Goal: Task Accomplishment & Management: Manage account settings

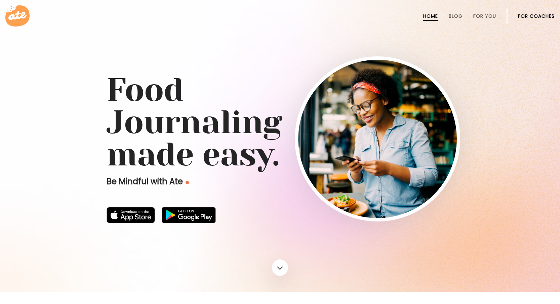
click at [532, 15] on link "For Coaches" at bounding box center [536, 15] width 37 height 5
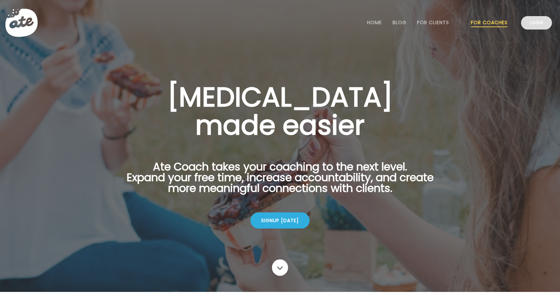
click at [526, 26] on link "Login" at bounding box center [536, 22] width 31 height 13
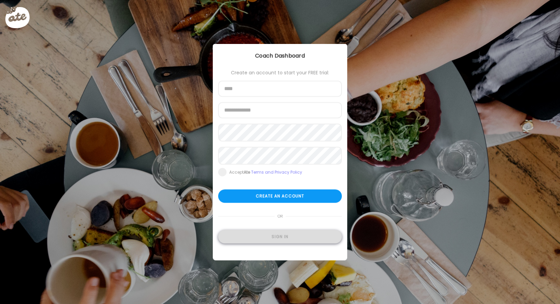
click at [254, 244] on div "Sign in" at bounding box center [280, 236] width 124 height 13
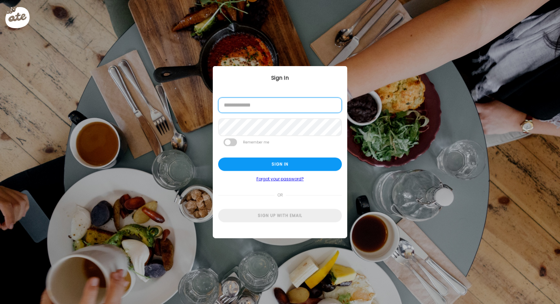
type input "**********"
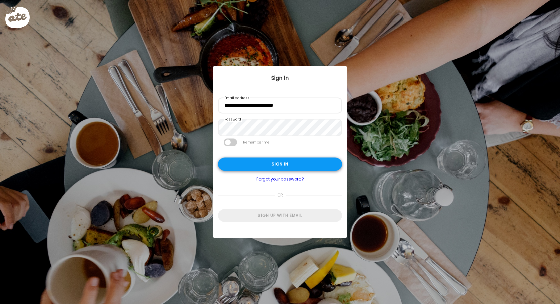
click at [270, 171] on div "Sign in" at bounding box center [280, 164] width 124 height 13
type input "**********"
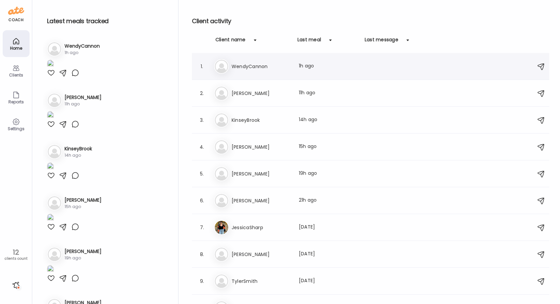
click at [330, 72] on div "We WendyCannon Last meal: 1h ago" at bounding box center [371, 66] width 315 height 15
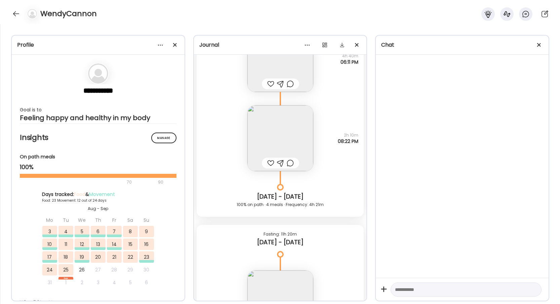
scroll to position [16264, 0]
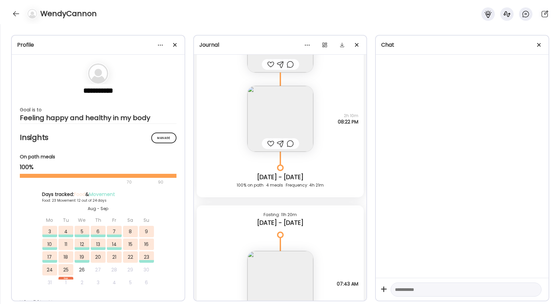
click at [275, 100] on img at bounding box center [280, 119] width 66 height 66
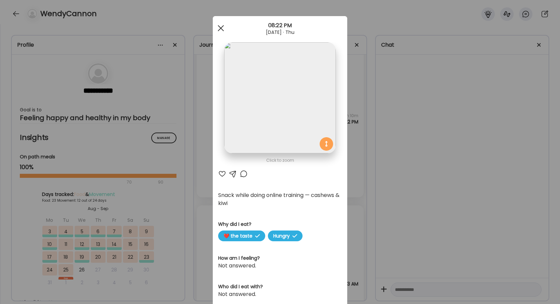
click at [219, 26] on div at bounding box center [220, 27] width 13 height 13
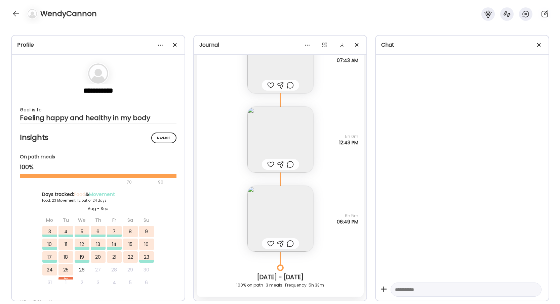
scroll to position [16499, 0]
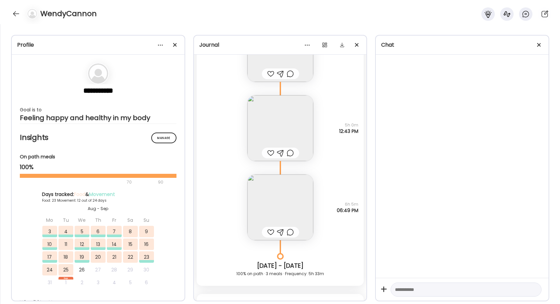
click at [289, 205] on img at bounding box center [280, 208] width 66 height 66
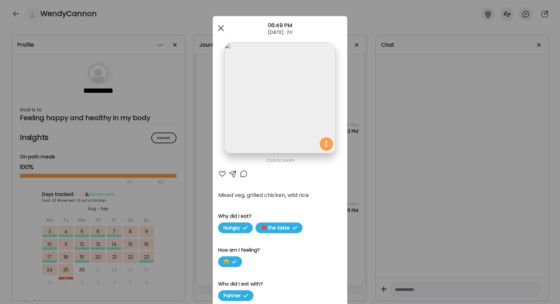
click at [220, 29] on span at bounding box center [221, 28] width 6 height 6
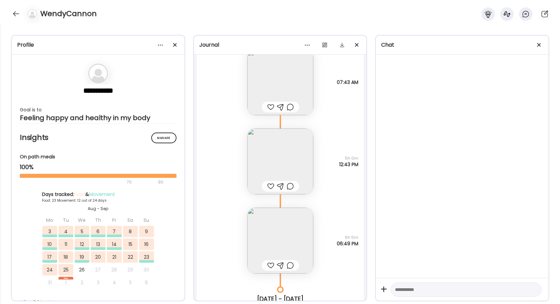
scroll to position [16460, 0]
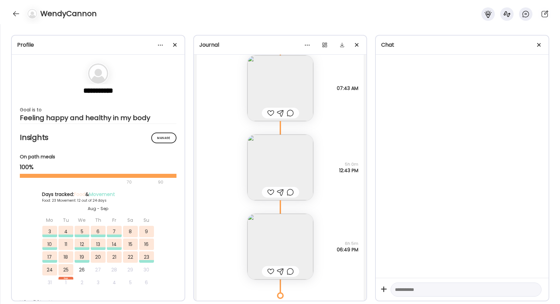
click at [289, 169] on img at bounding box center [280, 168] width 66 height 66
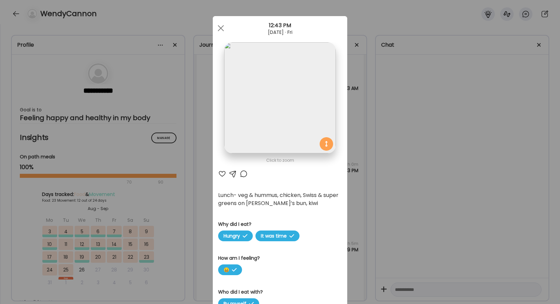
click at [222, 173] on div at bounding box center [222, 174] width 8 height 8
click at [218, 30] on div at bounding box center [220, 27] width 13 height 13
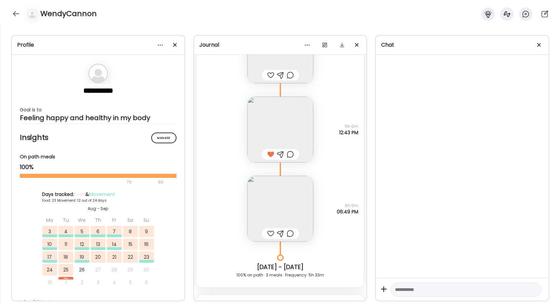
scroll to position [16497, 0]
